Goal: Task Accomplishment & Management: Complete application form

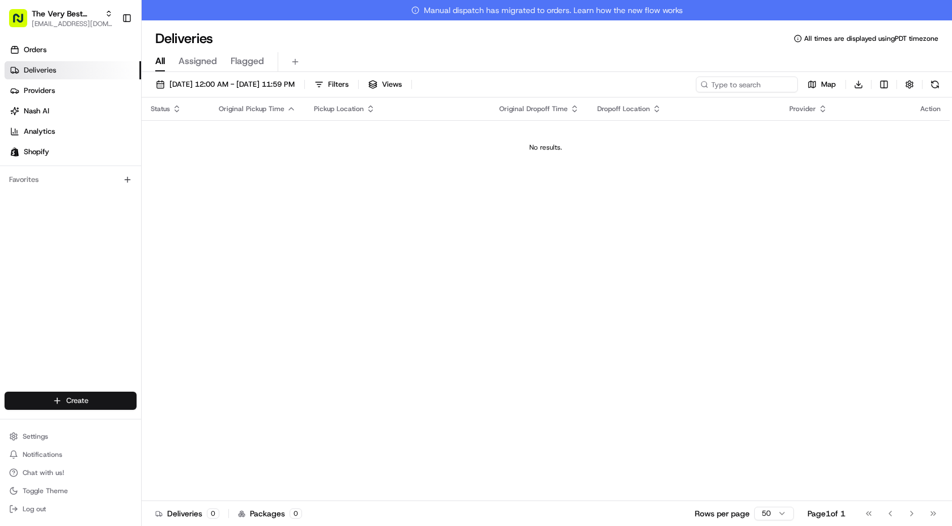
click at [99, 395] on html "The Very Best Cookie In The Whole Wide World [EMAIL_ADDRESS][DOMAIN_NAME] Toggl…" at bounding box center [476, 263] width 952 height 526
click at [186, 418] on link "Delivery" at bounding box center [205, 421] width 126 height 20
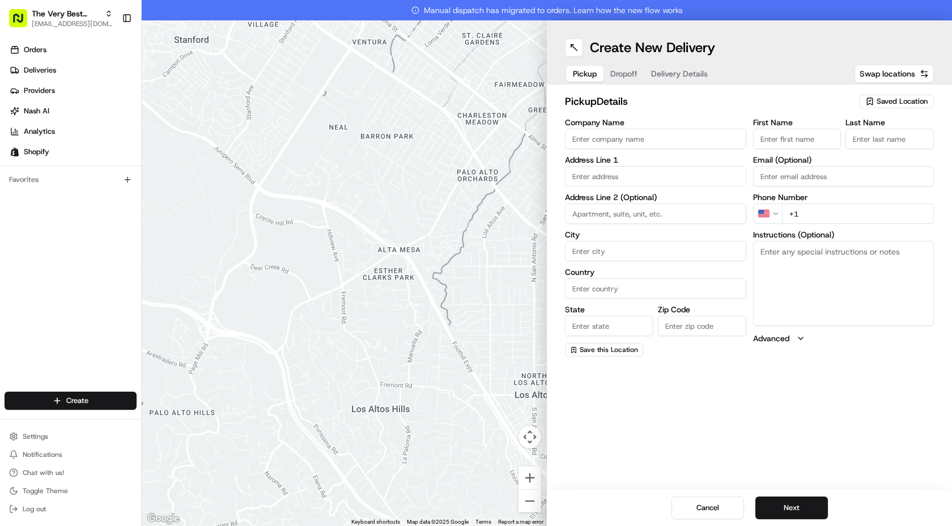
click at [887, 97] on span "Saved Location" at bounding box center [901, 101] width 51 height 10
click at [852, 146] on span "The Very Best Cookie (17310056577)" at bounding box center [876, 144] width 139 height 10
type input "The Very Best Cookie"
type input "[STREET_ADDRESS][PERSON_NAME]"
type input "[GEOGRAPHIC_DATA]"
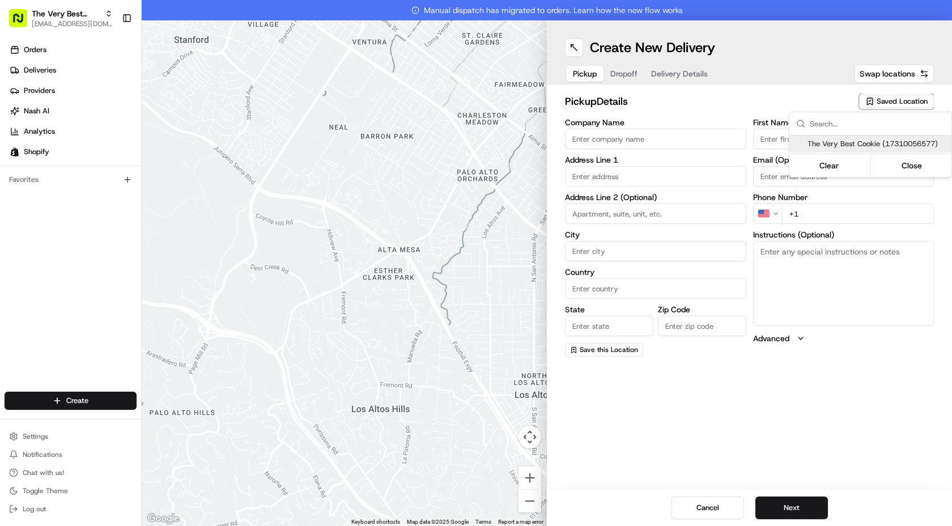
type input "US"
type input "CA"
type input "90034"
type input "Kirstyn"
type input "[PERSON_NAME]"
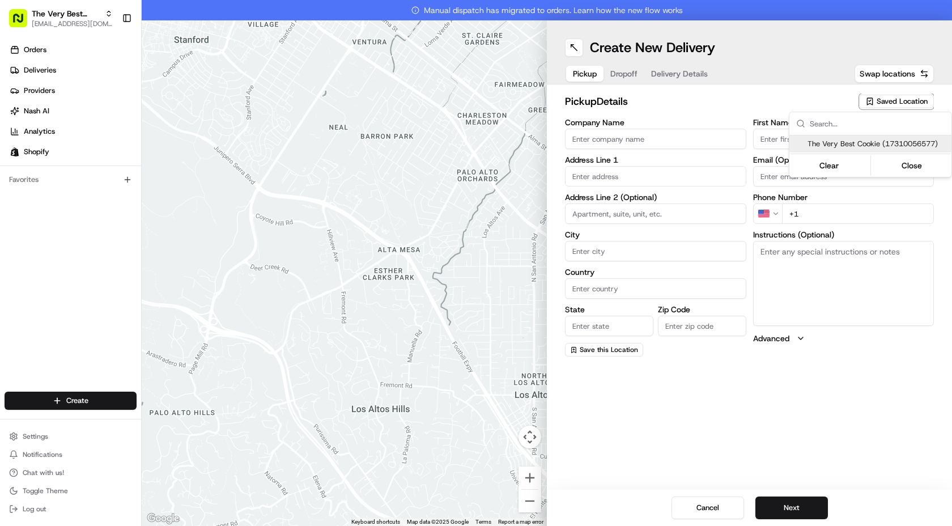
type input "[PHONE_NUMBER]"
type textarea "Pickup at the front of the store, [STREET_ADDRESS][PERSON_NAME]"
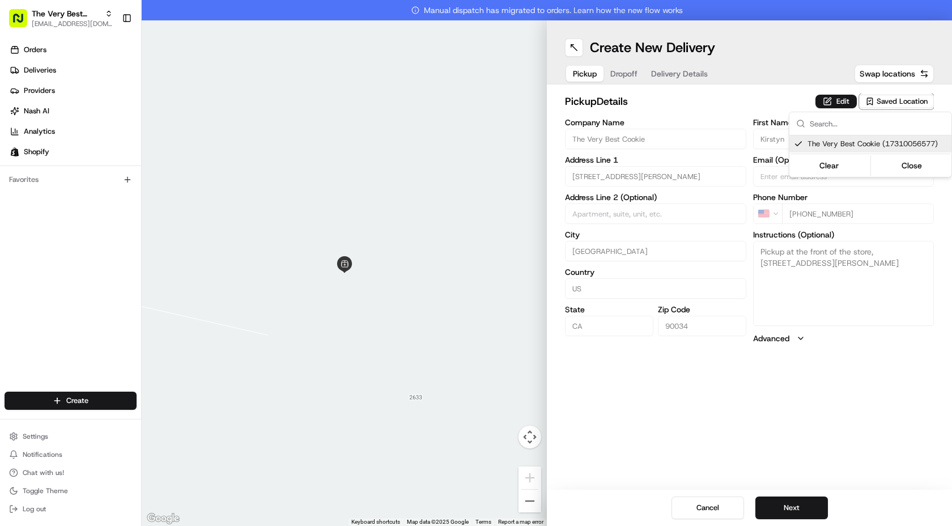
click at [785, 504] on html "The Very Best Cookie In The Whole Wide World [EMAIL_ADDRESS][DOMAIN_NAME] Toggl…" at bounding box center [476, 263] width 952 height 526
click at [792, 501] on button "Next" at bounding box center [791, 507] width 73 height 23
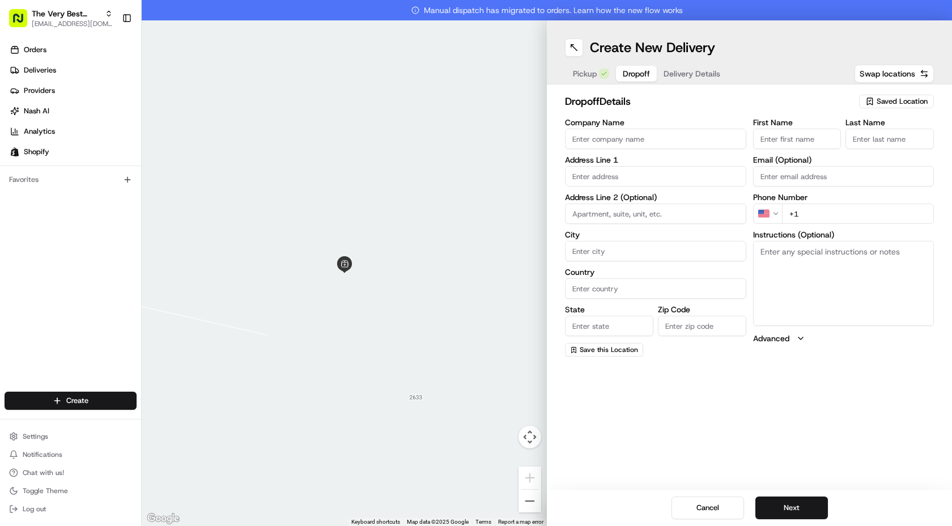
click at [894, 103] on span "Saved Location" at bounding box center [901, 101] width 51 height 10
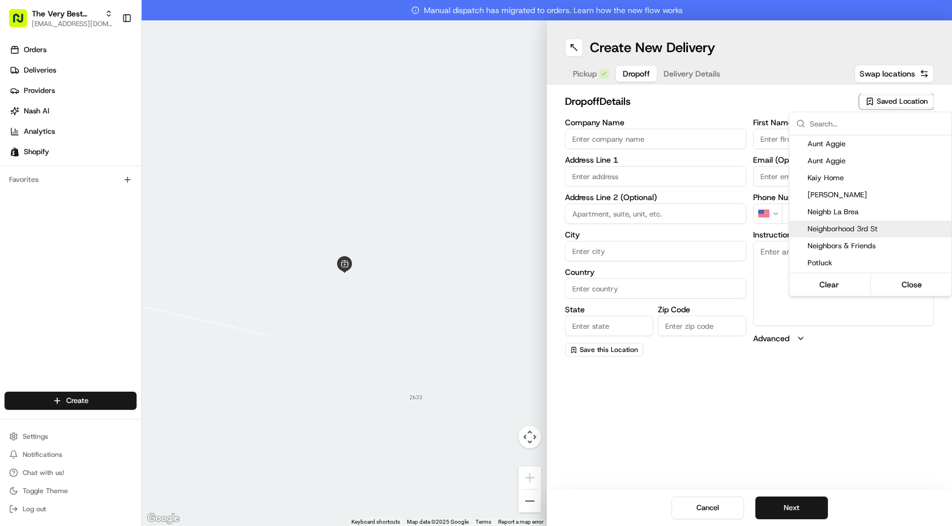
click at [856, 224] on span "Neighborhood 3rd St" at bounding box center [876, 229] width 139 height 10
type input "Neighborhood 3rd St"
type input "[STREET_ADDRESS]"
type input "[GEOGRAPHIC_DATA]"
type input "US"
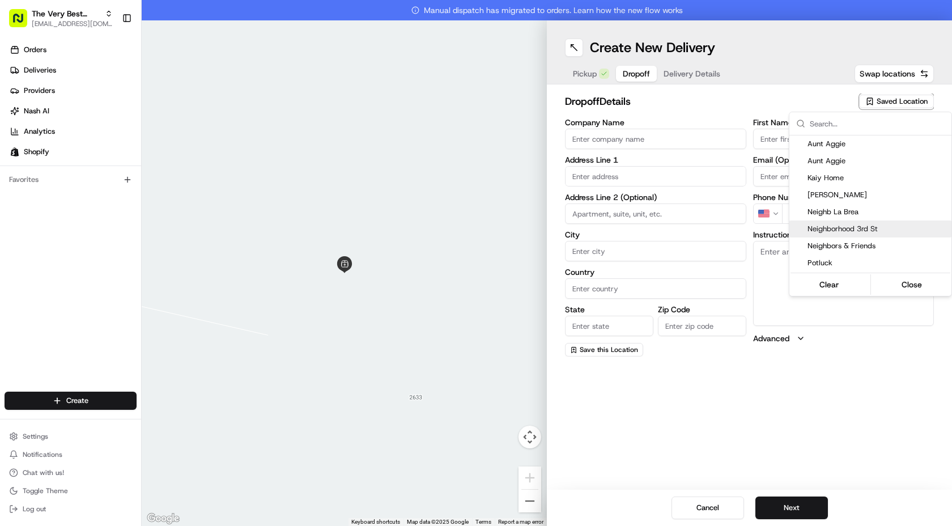
type input "CA"
type input "90048"
type input "[PERSON_NAME]"
type input "S"
type input "[PHONE_NUMBER]"
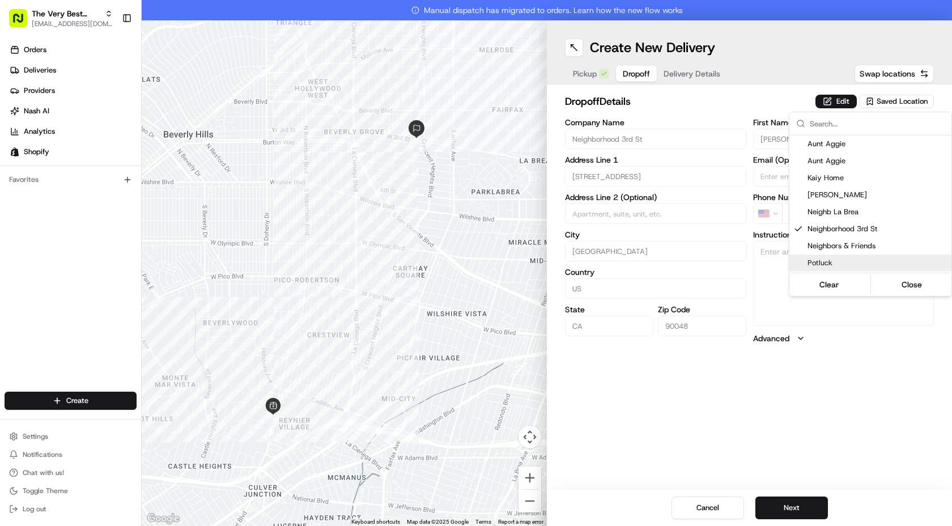
click at [880, 371] on html "The Very Best Cookie In The Whole Wide World [EMAIL_ADDRESS][DOMAIN_NAME] Toggl…" at bounding box center [476, 263] width 952 height 526
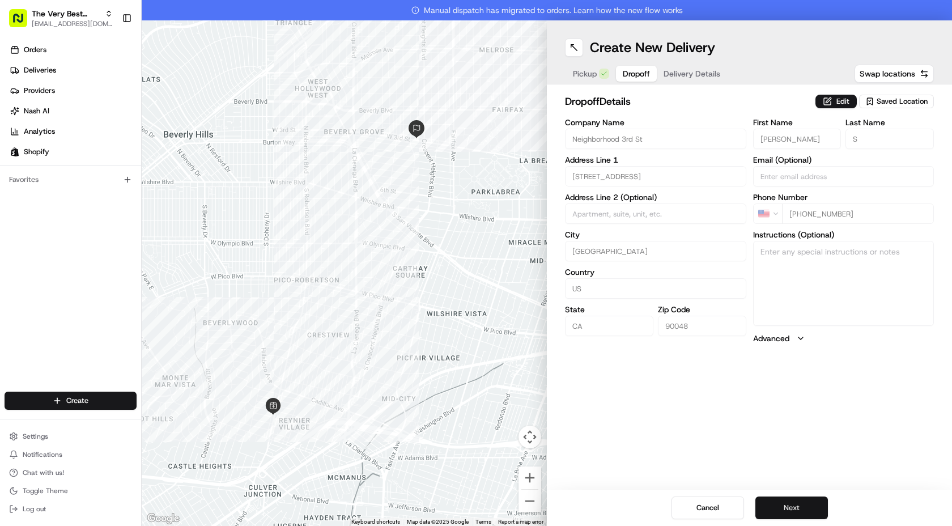
click at [793, 502] on button "Next" at bounding box center [791, 507] width 73 height 23
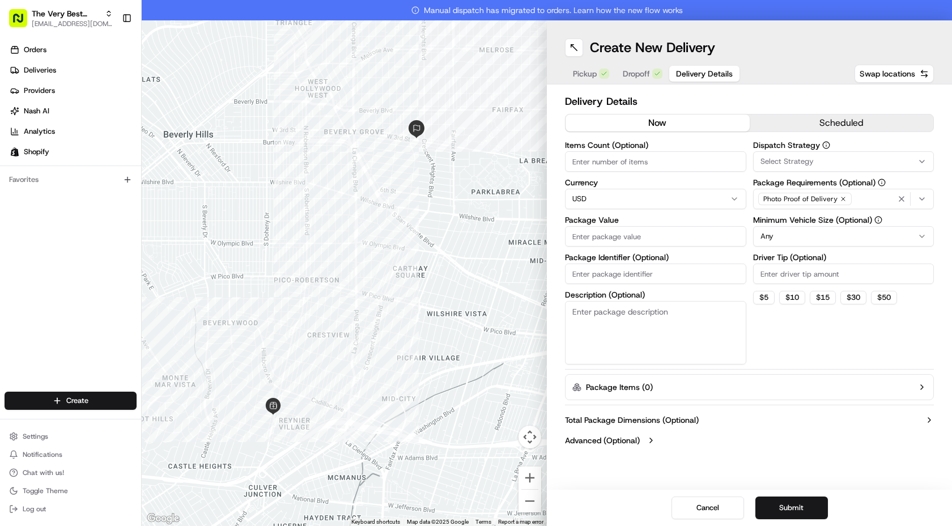
click at [925, 201] on icon "button" at bounding box center [921, 198] width 9 height 9
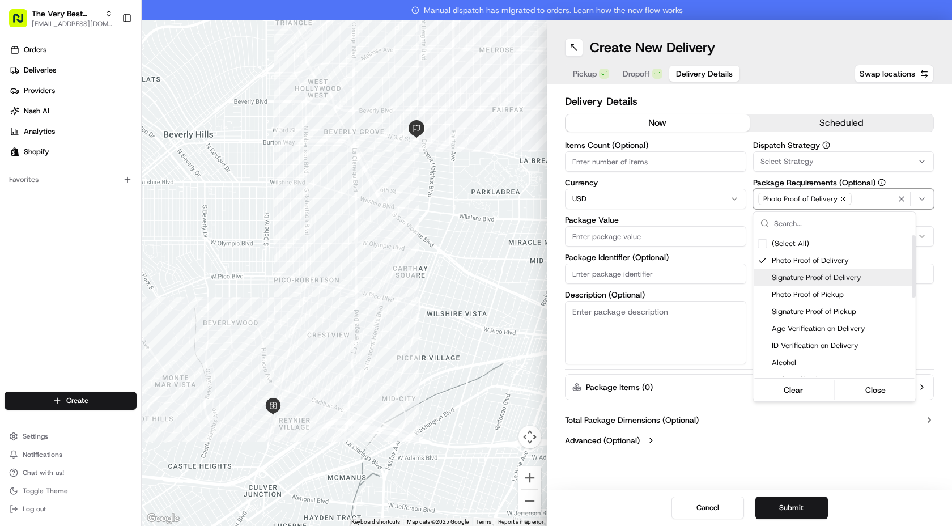
click at [856, 278] on span "Signature Proof of Delivery" at bounding box center [841, 278] width 139 height 10
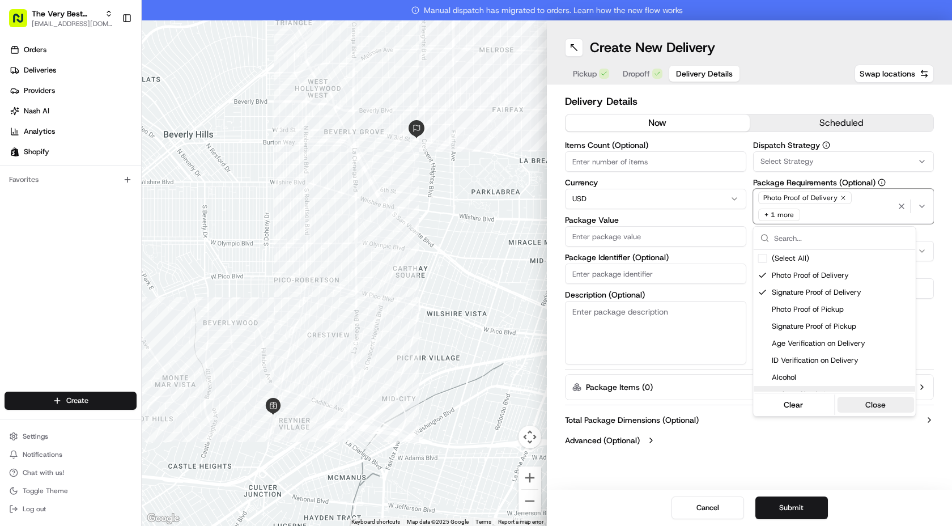
click at [877, 403] on button "Close" at bounding box center [876, 405] width 78 height 16
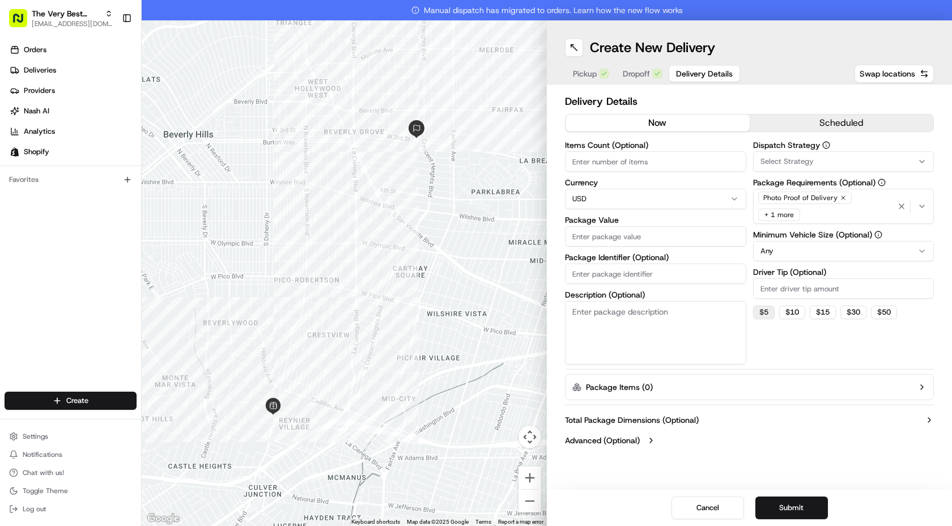
click at [767, 317] on button "$ 5" at bounding box center [764, 312] width 22 height 14
type input "5"
click at [668, 164] on input "Items Count (Optional)" at bounding box center [655, 161] width 181 height 20
type input "1"
click at [599, 240] on input "Package Value" at bounding box center [655, 236] width 181 height 20
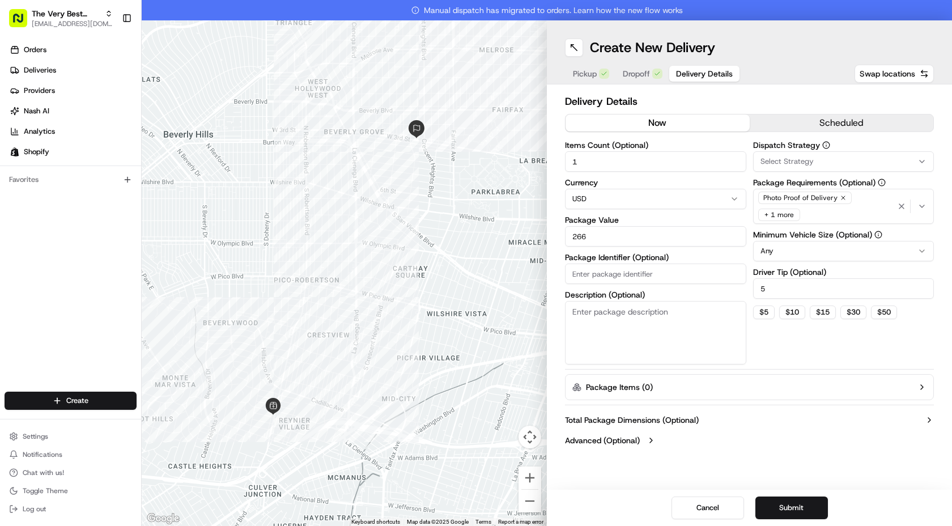
type input "266"
click at [697, 275] on input "Package Identifier (Optional)" at bounding box center [655, 273] width 181 height 20
paste input "21217"
type input "21217"
click at [785, 335] on div "Dispatch Strategy Select Strategy Package Requirements (Optional) Photo Proof o…" at bounding box center [843, 252] width 181 height 223
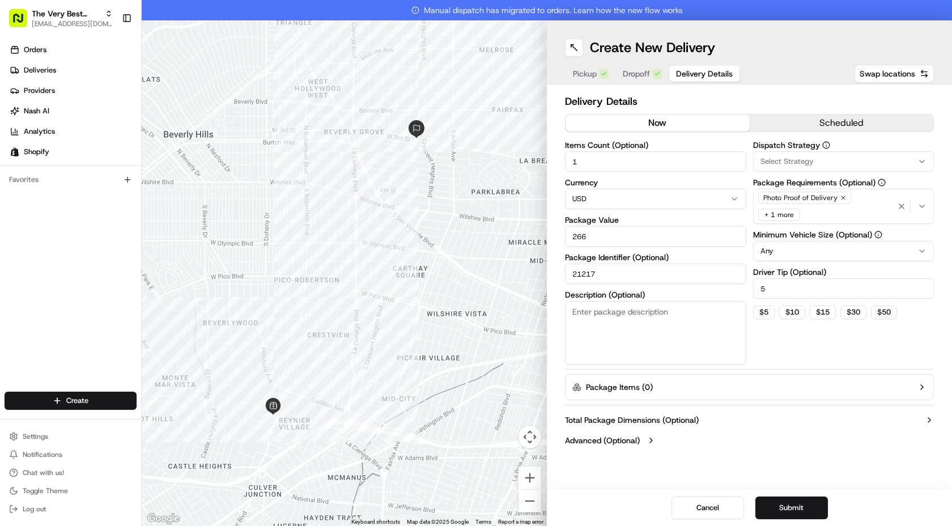
click at [786, 353] on div "Dispatch Strategy Select Strategy Package Requirements (Optional) Photo Proof o…" at bounding box center [843, 252] width 181 height 223
click at [795, 509] on button "Submit" at bounding box center [791, 507] width 73 height 23
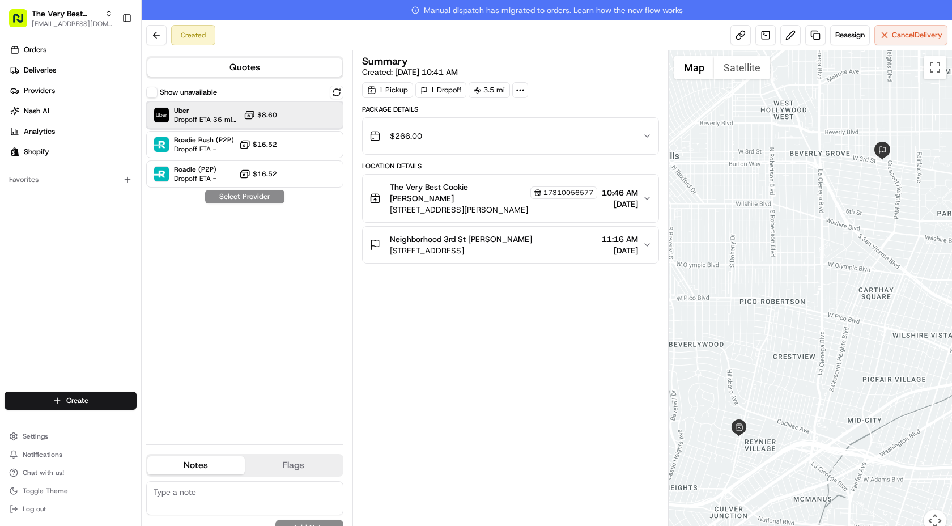
click at [305, 119] on div at bounding box center [309, 115] width 14 height 14
click at [267, 198] on button "Assign Provider" at bounding box center [245, 197] width 80 height 14
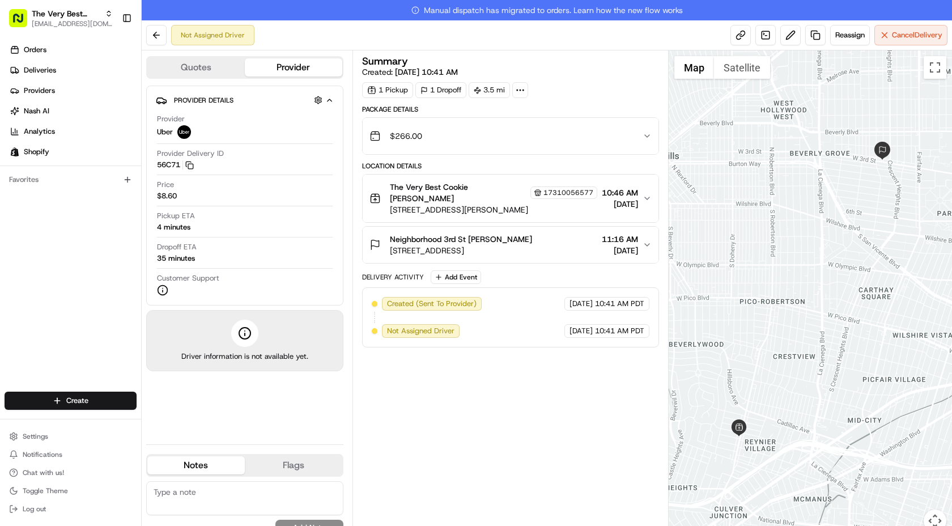
click at [528, 130] on div "$266.00" at bounding box center [505, 136] width 273 height 23
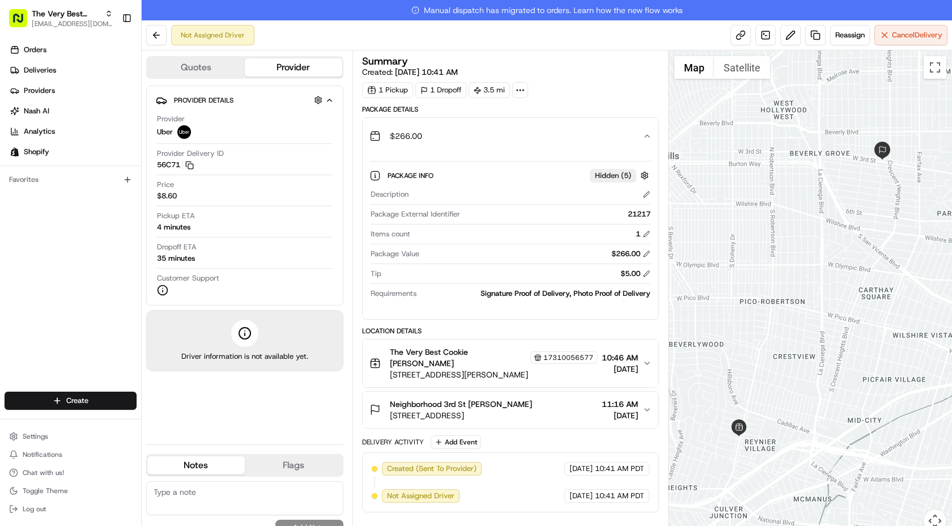
click at [528, 130] on div "$266.00" at bounding box center [505, 136] width 273 height 23
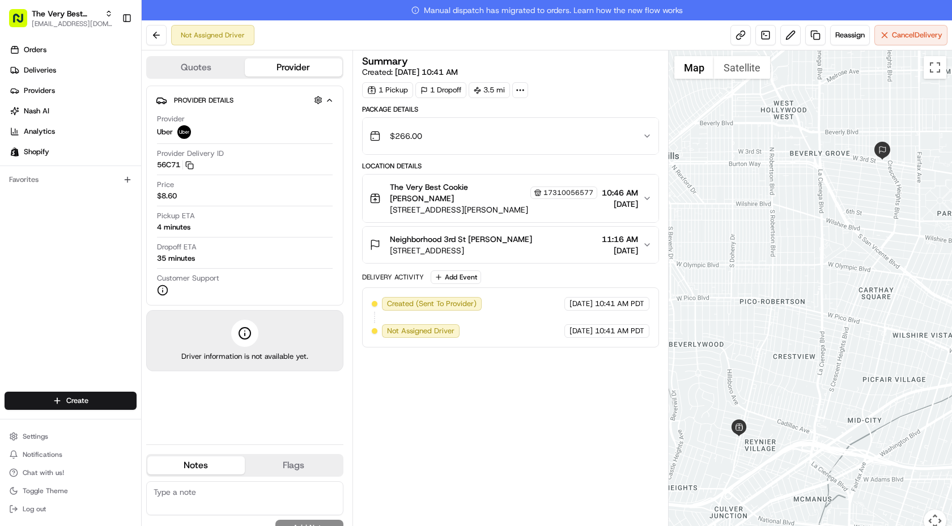
click at [522, 90] on icon at bounding box center [520, 90] width 10 height 10
click at [747, 35] on link at bounding box center [740, 35] width 20 height 20
click at [741, 42] on link at bounding box center [740, 35] width 20 height 20
click at [737, 36] on link at bounding box center [740, 35] width 20 height 20
